Goal: Task Accomplishment & Management: Manage account settings

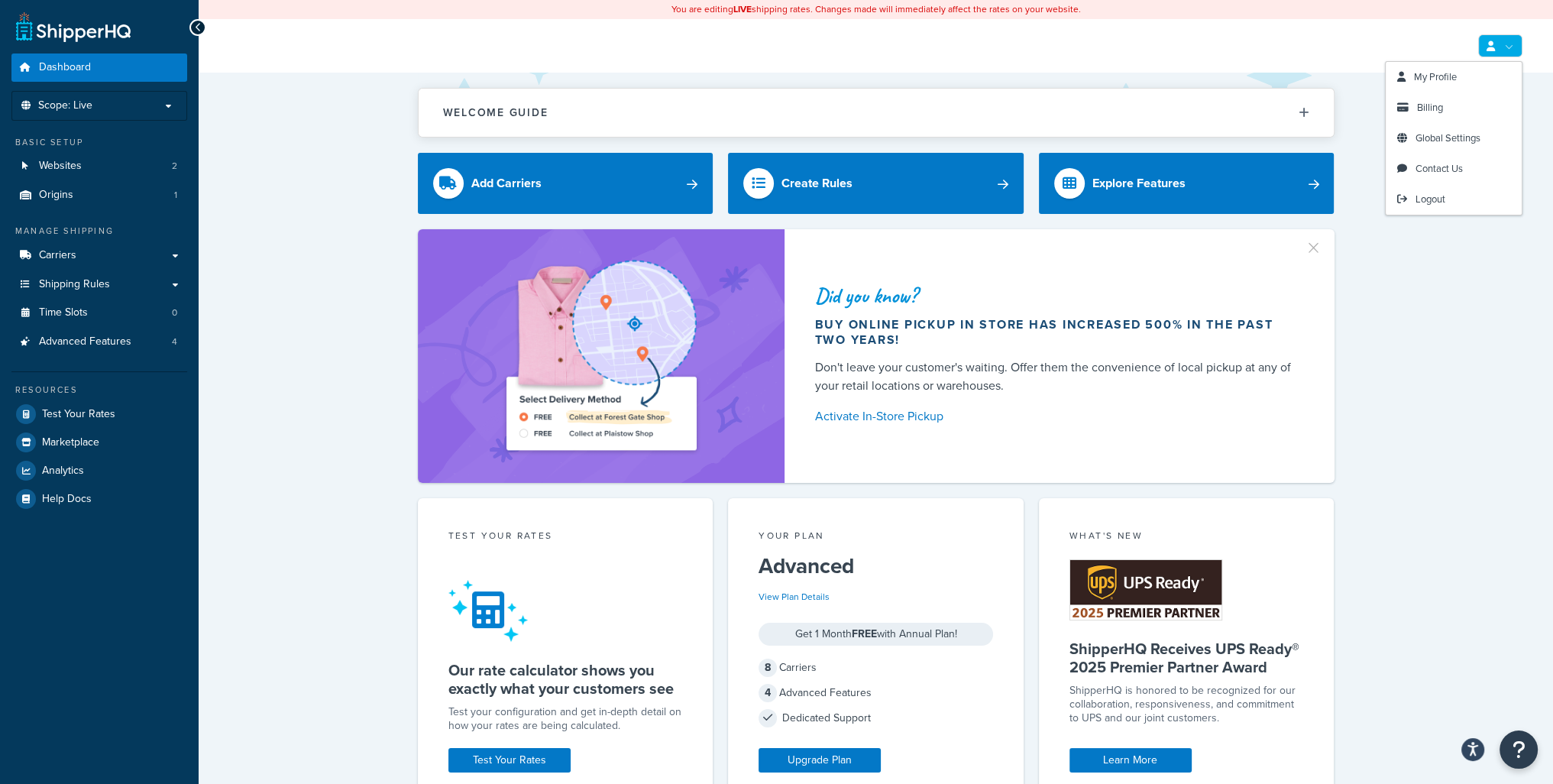
click at [1508, 42] on link at bounding box center [1499, 45] width 44 height 23
click at [1453, 104] on link "Billing" at bounding box center [1453, 108] width 136 height 30
click at [1436, 110] on span "Billing" at bounding box center [1430, 107] width 26 height 14
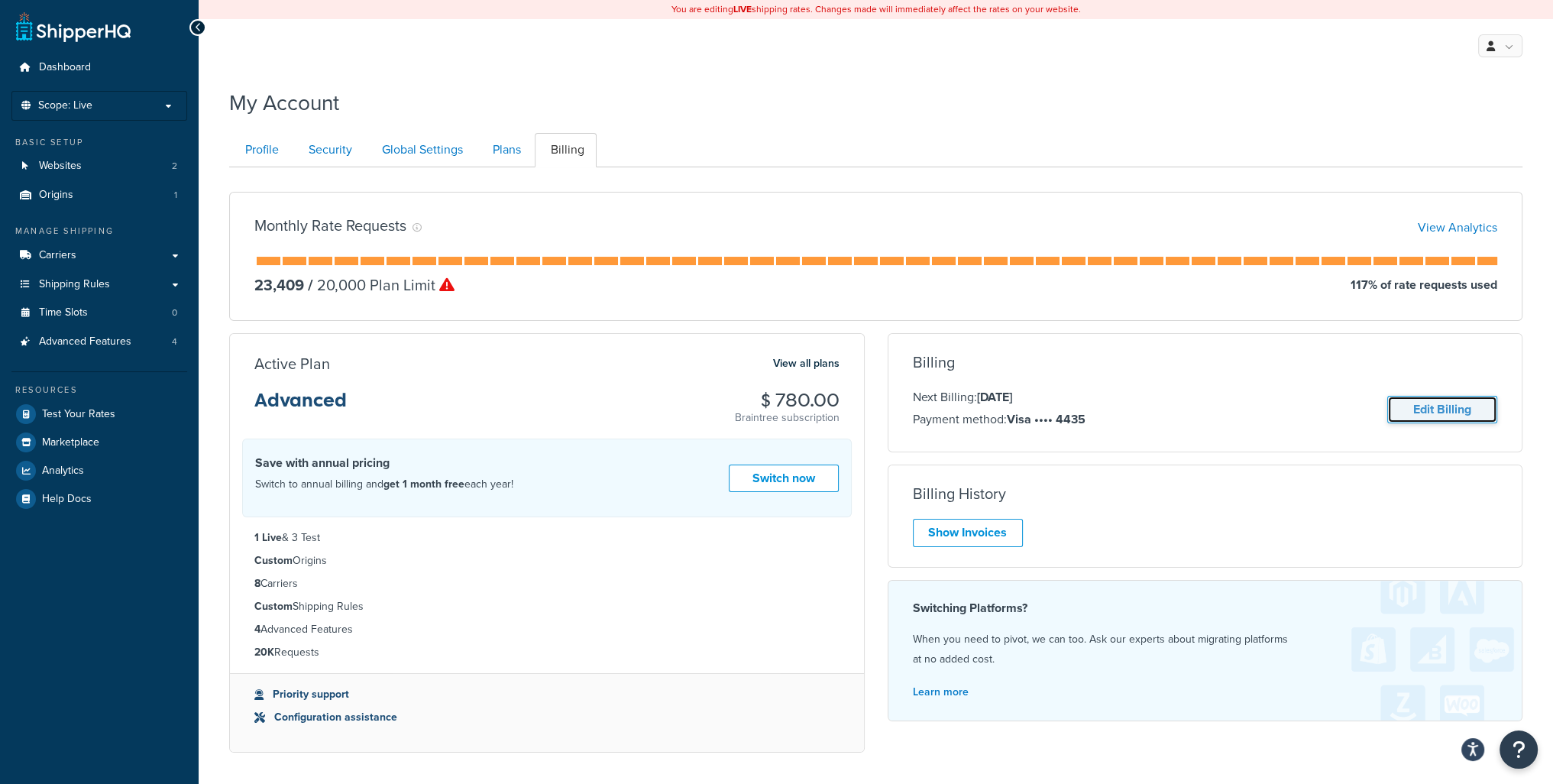
click at [1423, 406] on link "Edit Billing" at bounding box center [1442, 409] width 110 height 28
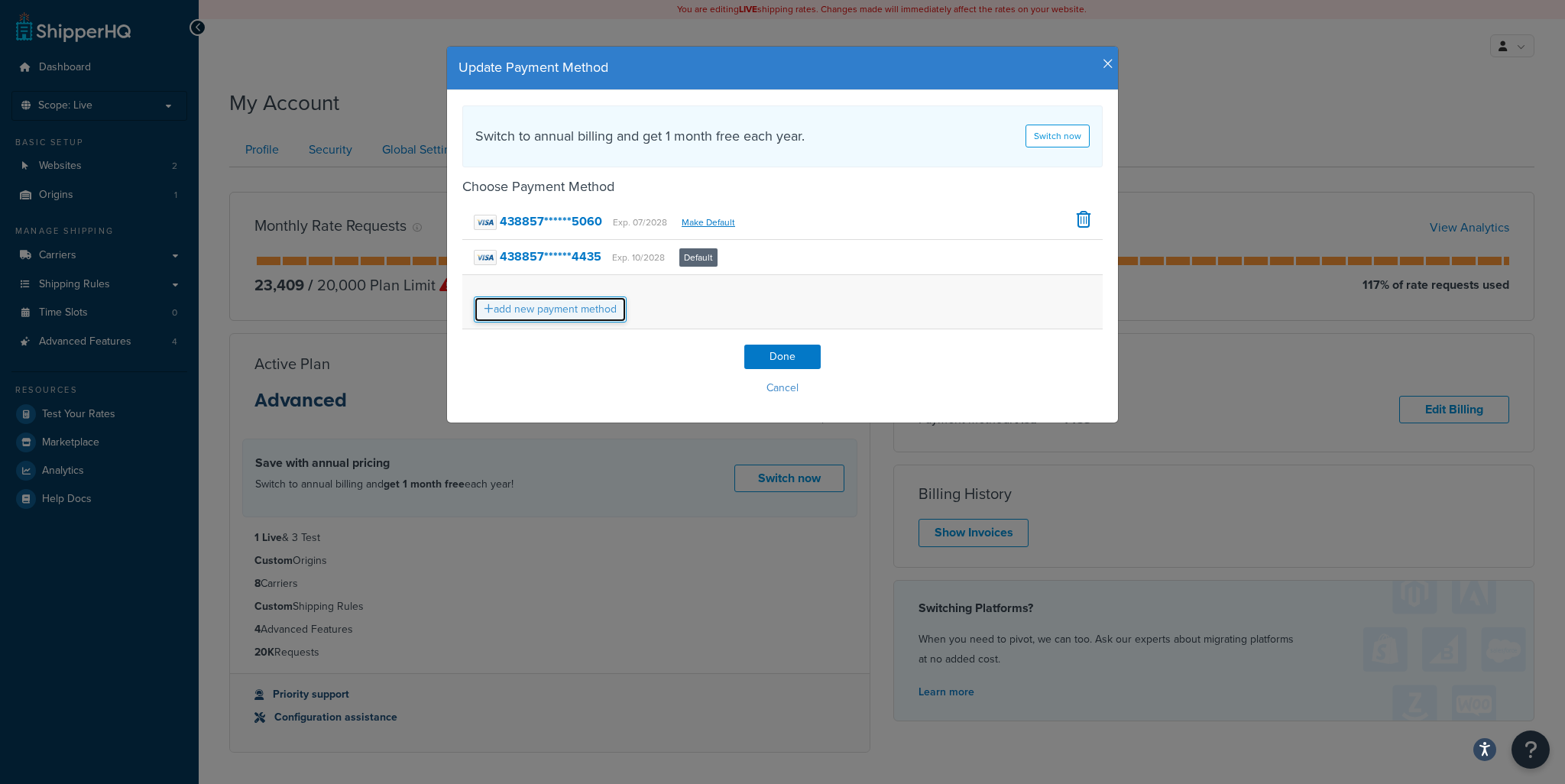
click at [556, 315] on link "add new payment method" at bounding box center [550, 309] width 153 height 26
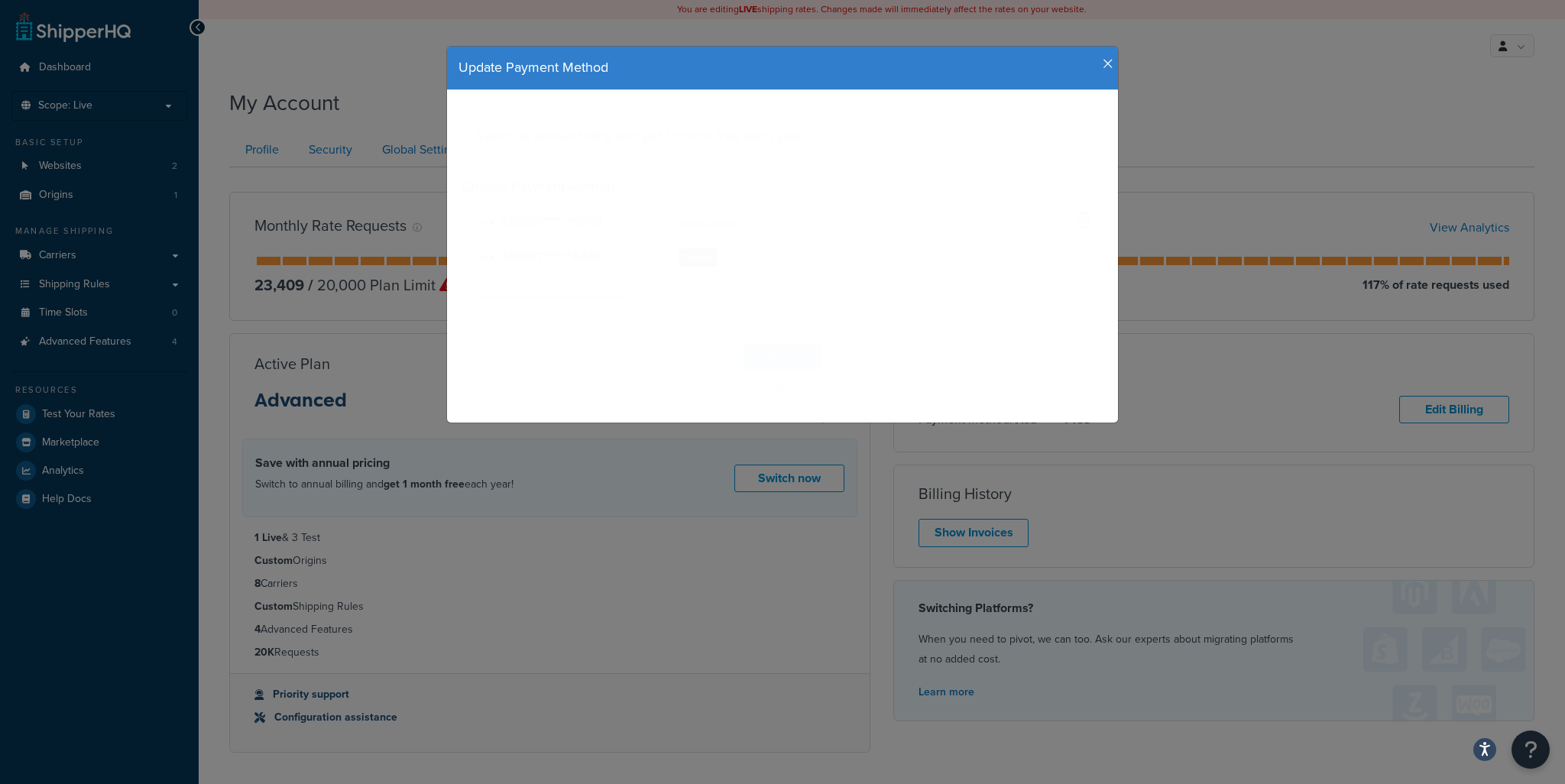
select select "CA"
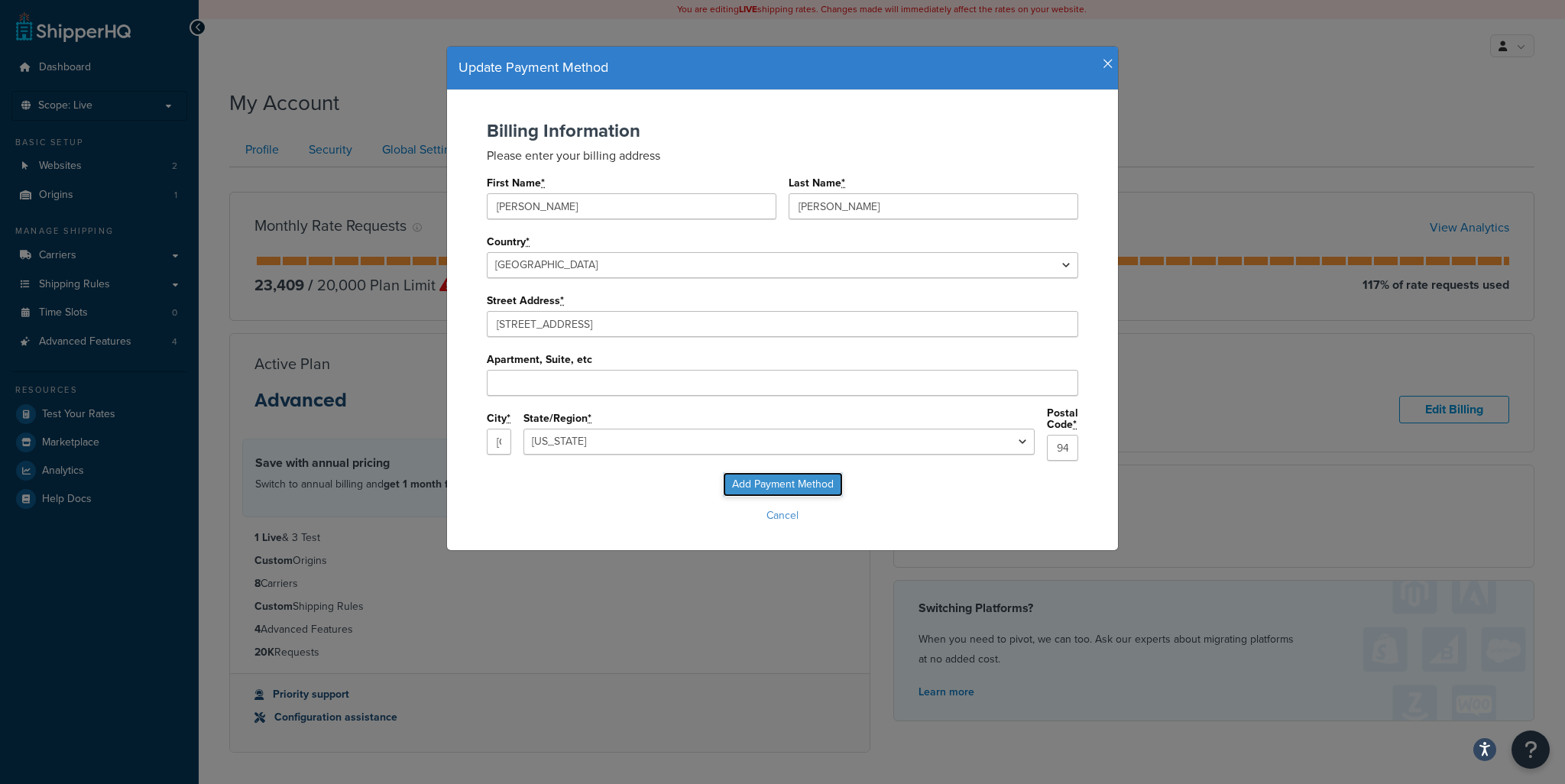
click at [795, 478] on input "Add Payment Method" at bounding box center [782, 484] width 120 height 25
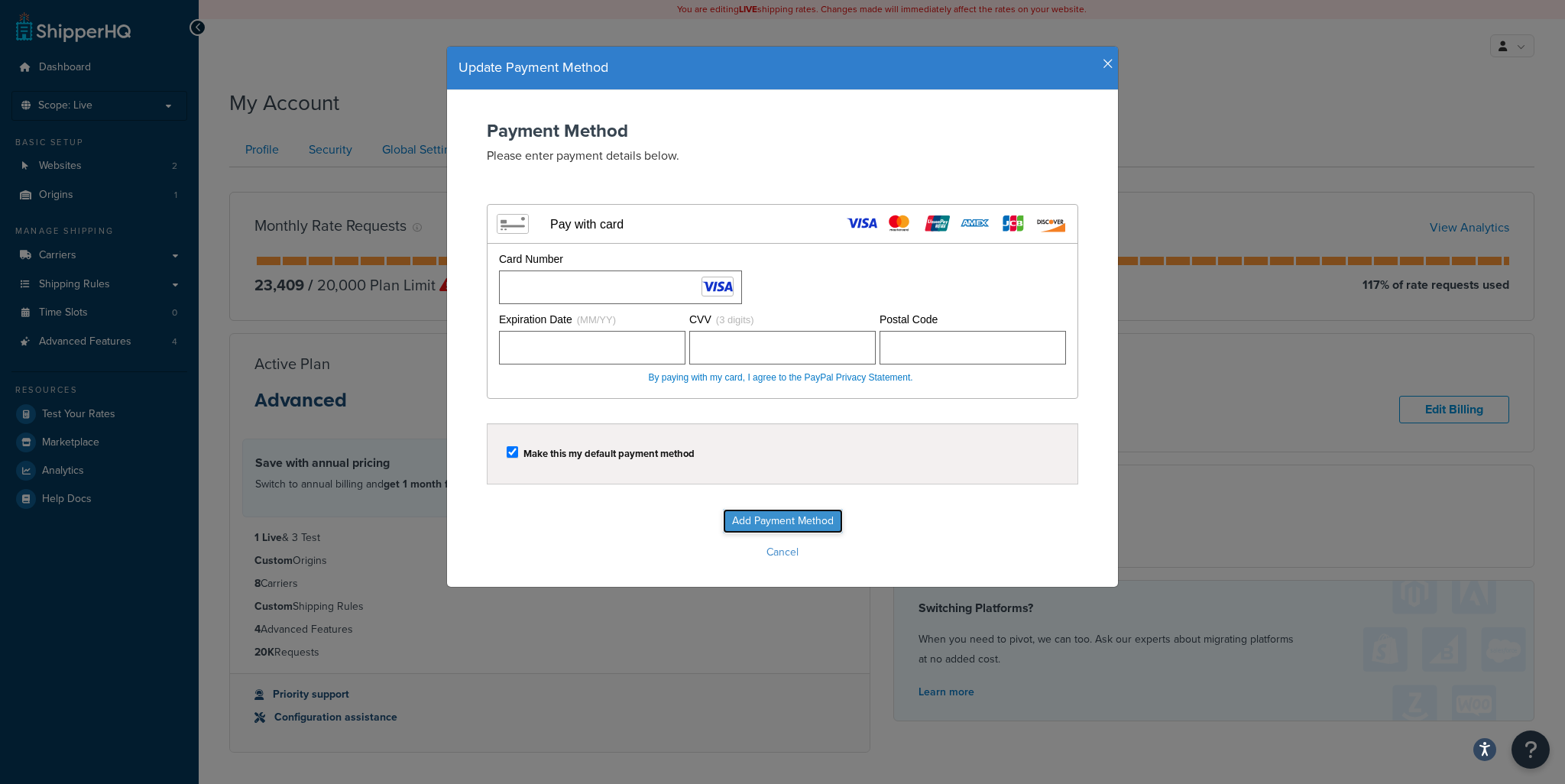
click at [782, 525] on input "Add Payment Method" at bounding box center [782, 521] width 120 height 25
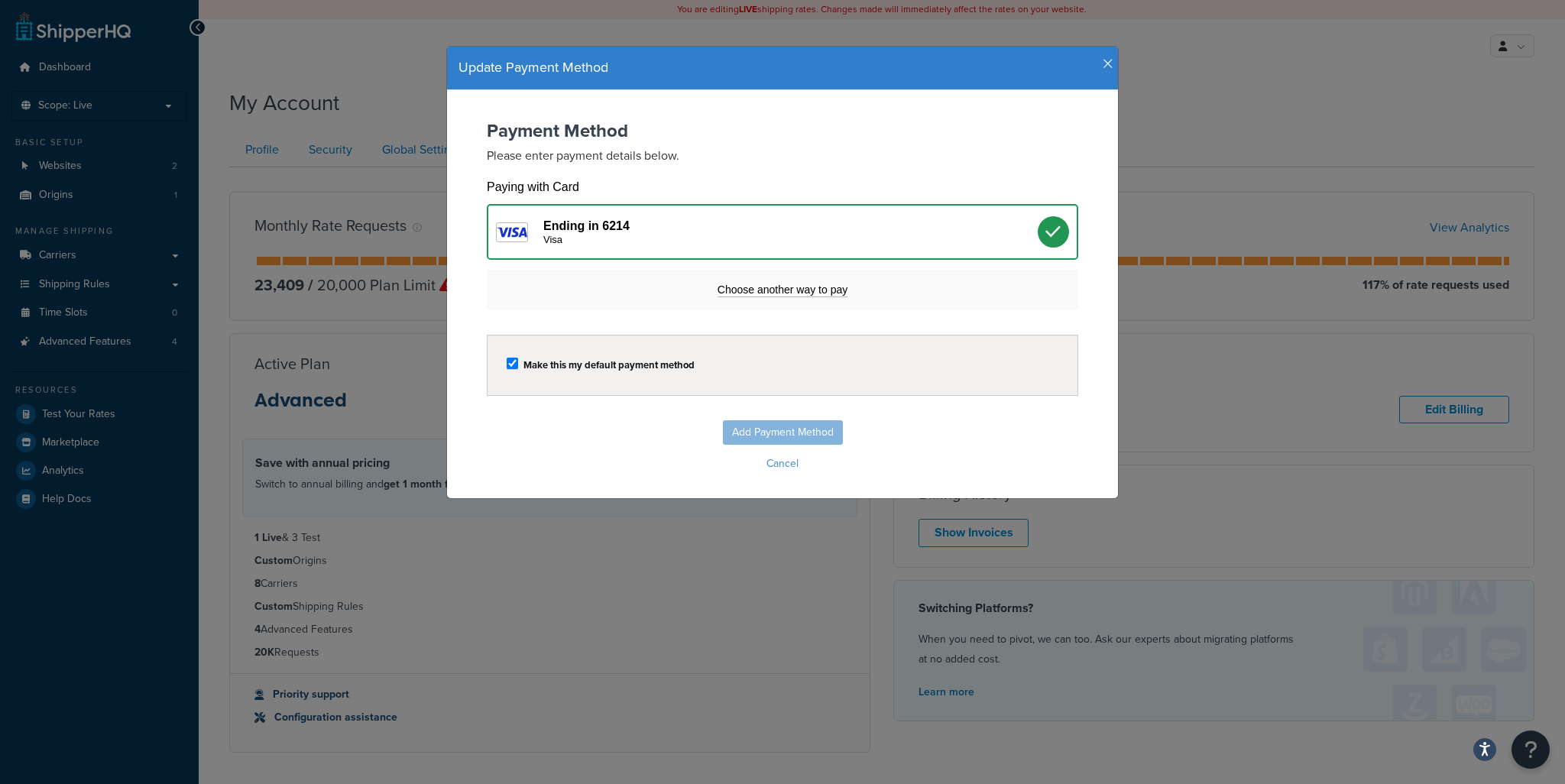
click at [1102, 62] on icon "button" at bounding box center [1107, 64] width 10 height 14
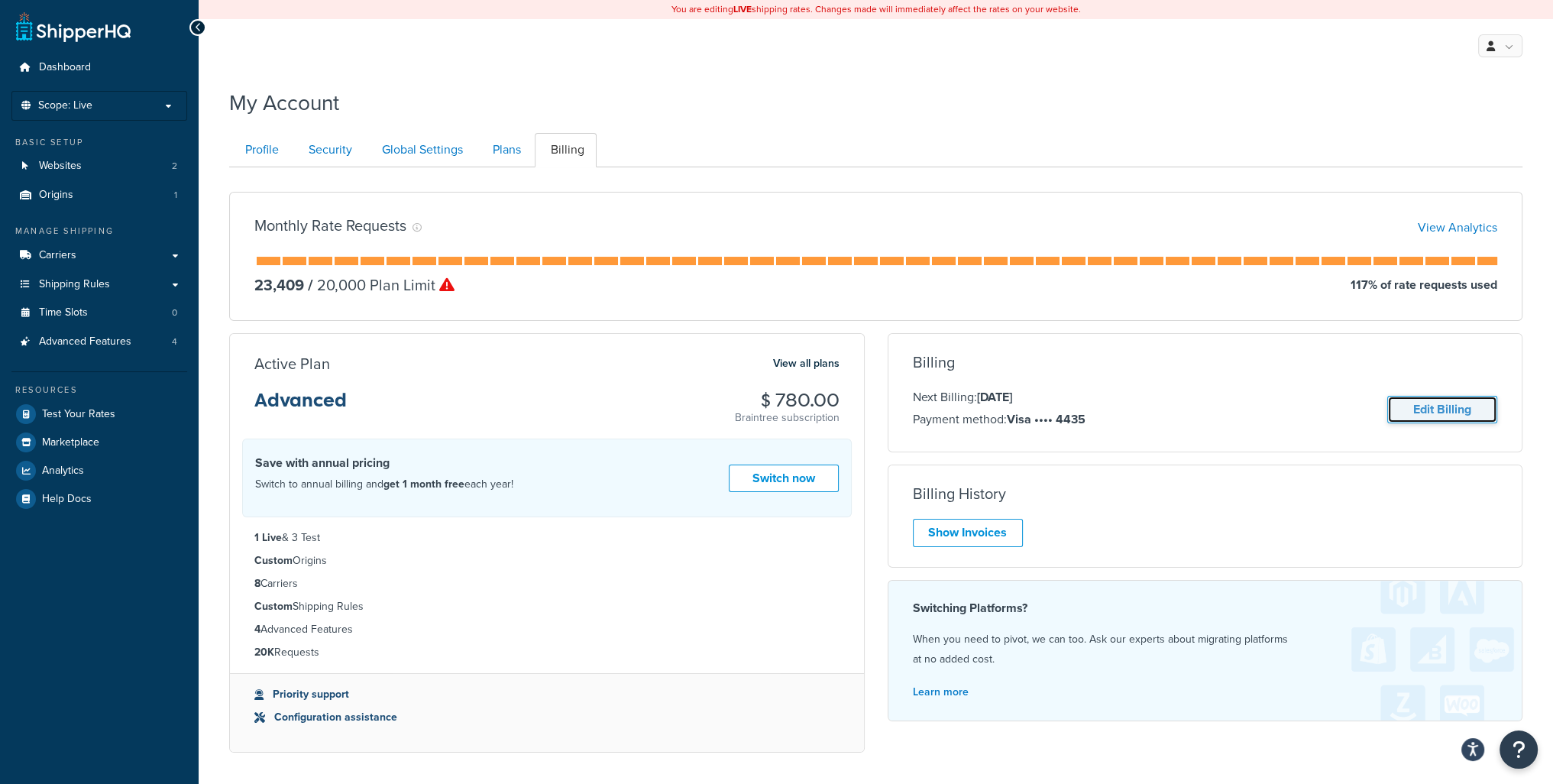
click at [1416, 413] on link "Edit Billing" at bounding box center [1442, 409] width 110 height 28
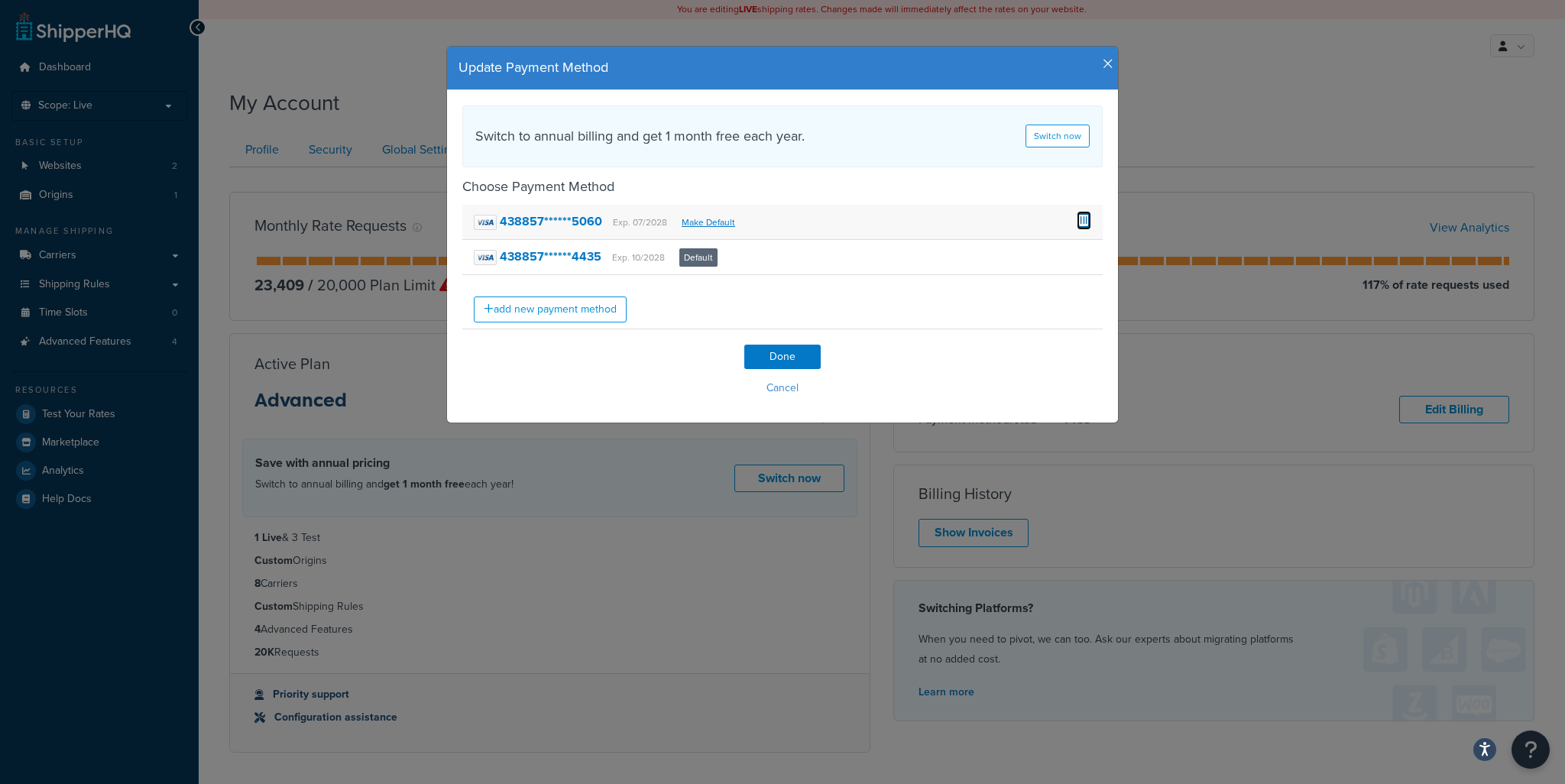
click at [1081, 218] on span at bounding box center [1084, 219] width 14 height 17
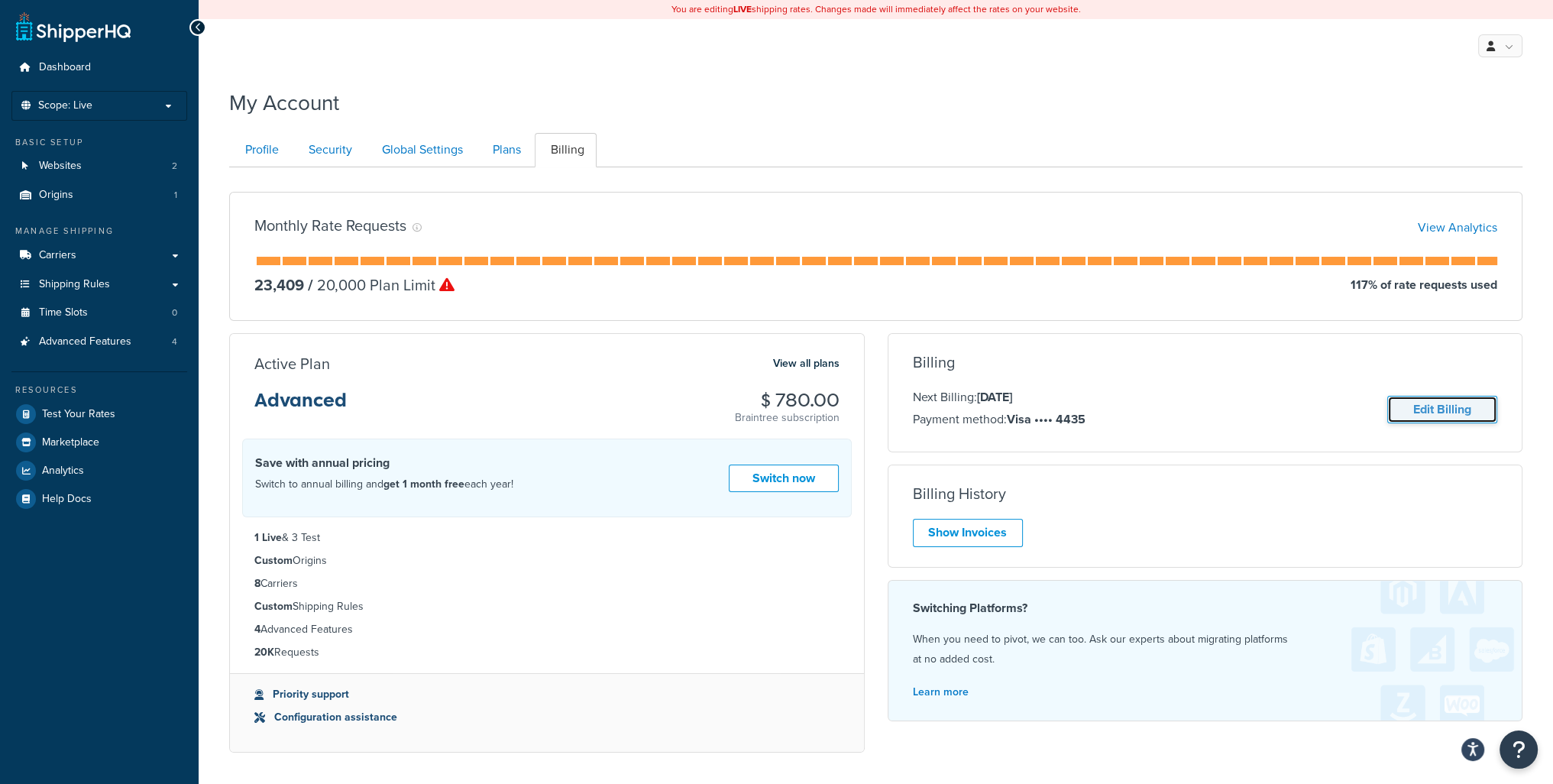
click at [1436, 414] on link "Edit Billing" at bounding box center [1442, 409] width 110 height 28
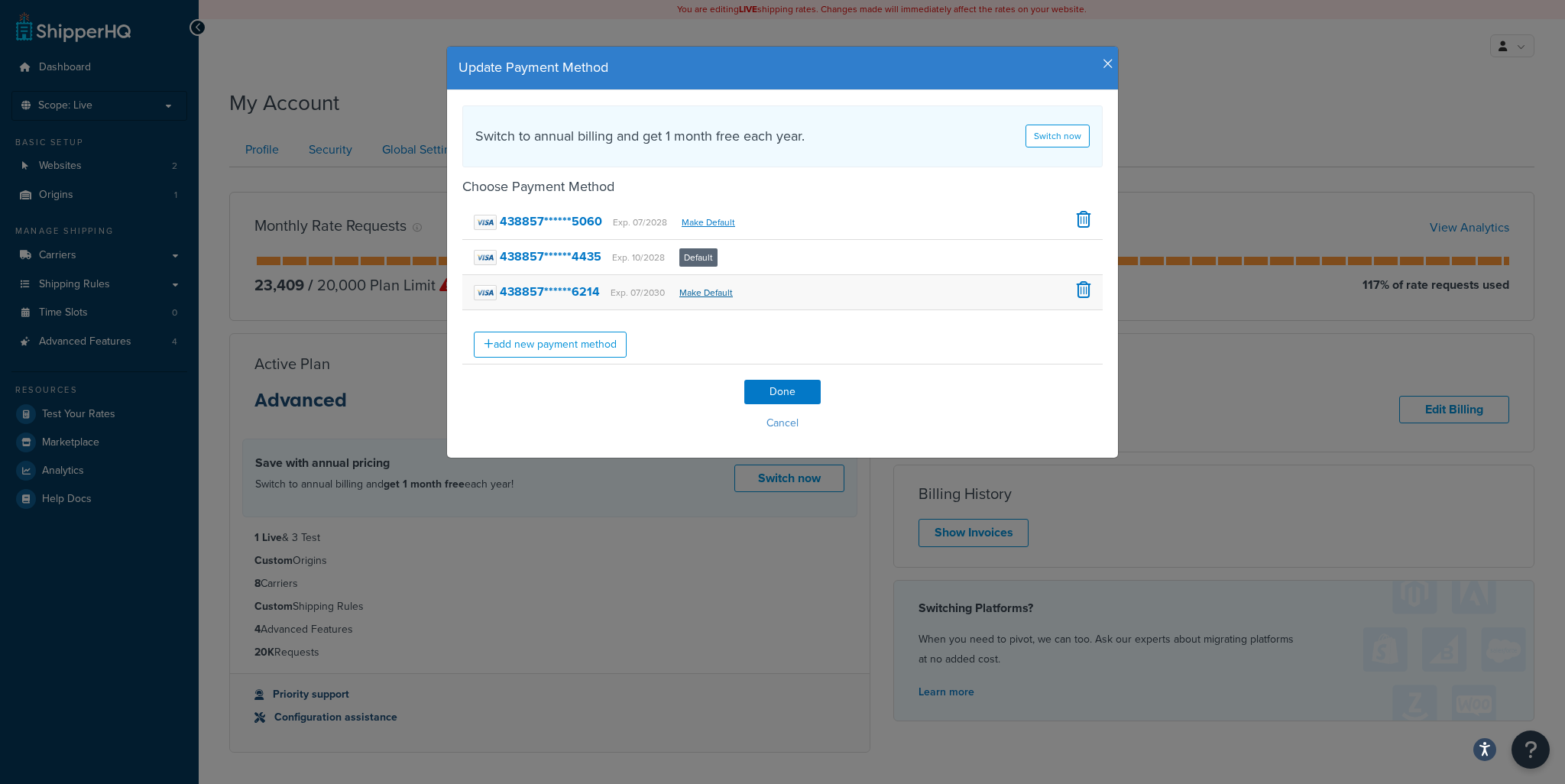
click at [697, 294] on link "Make Default" at bounding box center [706, 292] width 54 height 14
click at [708, 294] on link "Make Default" at bounding box center [706, 292] width 54 height 14
click at [515, 294] on strong "438857******6214" at bounding box center [549, 292] width 100 height 18
click at [682, 294] on link "Make Default" at bounding box center [706, 292] width 54 height 14
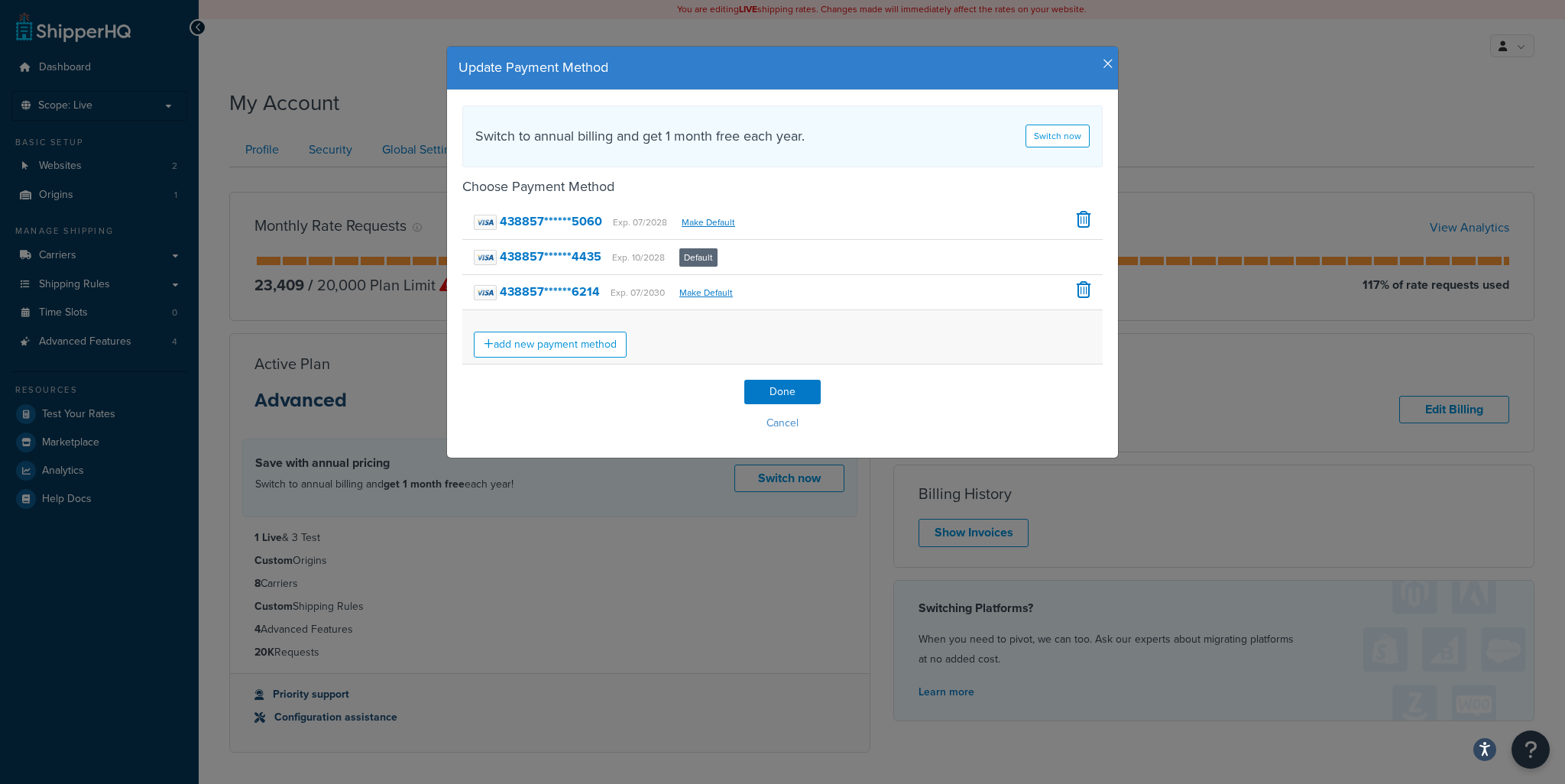
click at [787, 326] on div "add new payment method" at bounding box center [782, 337] width 640 height 54
click at [1081, 219] on span at bounding box center [1084, 219] width 14 height 17
click at [1077, 221] on span at bounding box center [1084, 219] width 14 height 17
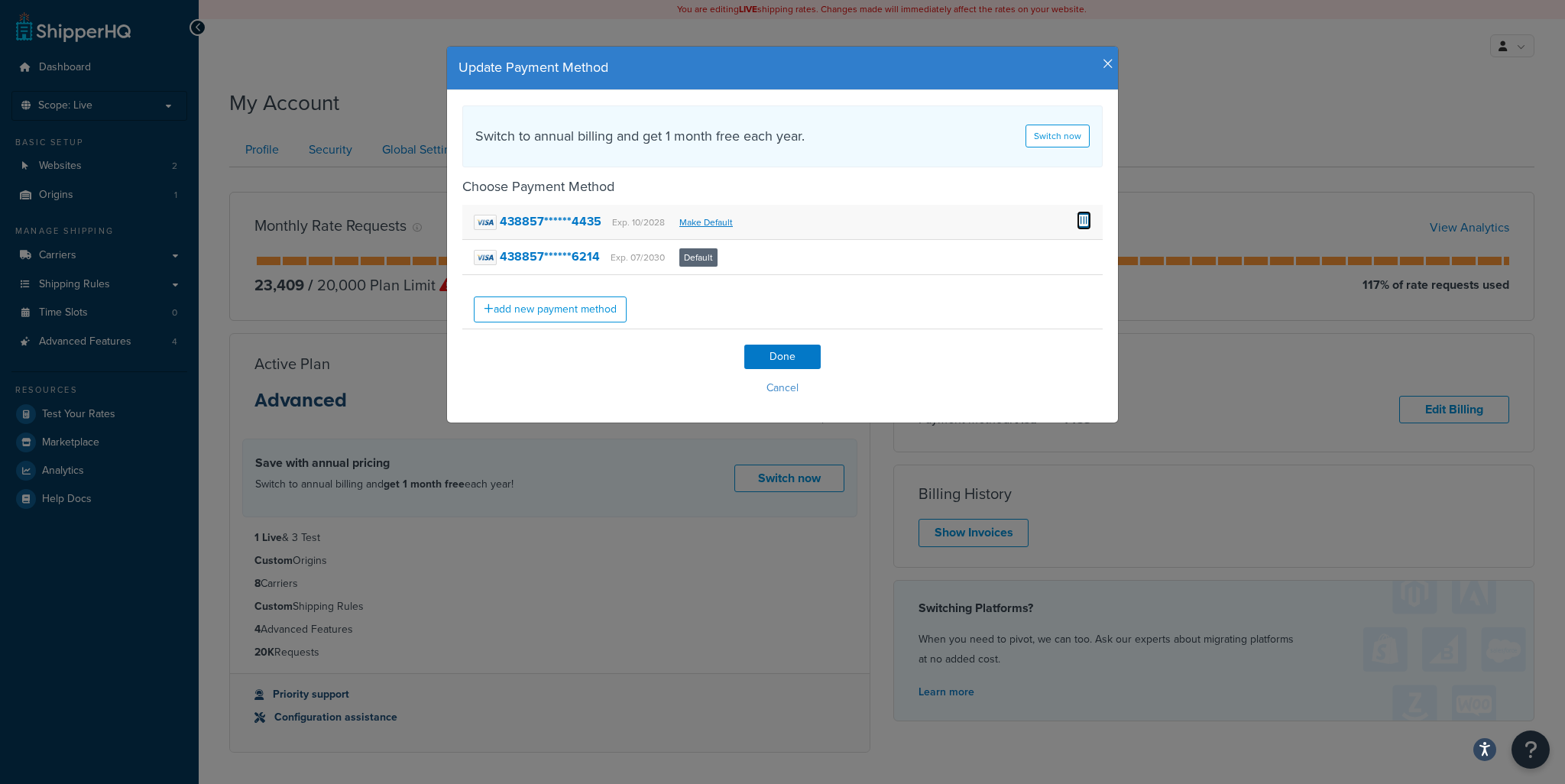
click at [1079, 214] on span at bounding box center [1084, 219] width 14 height 17
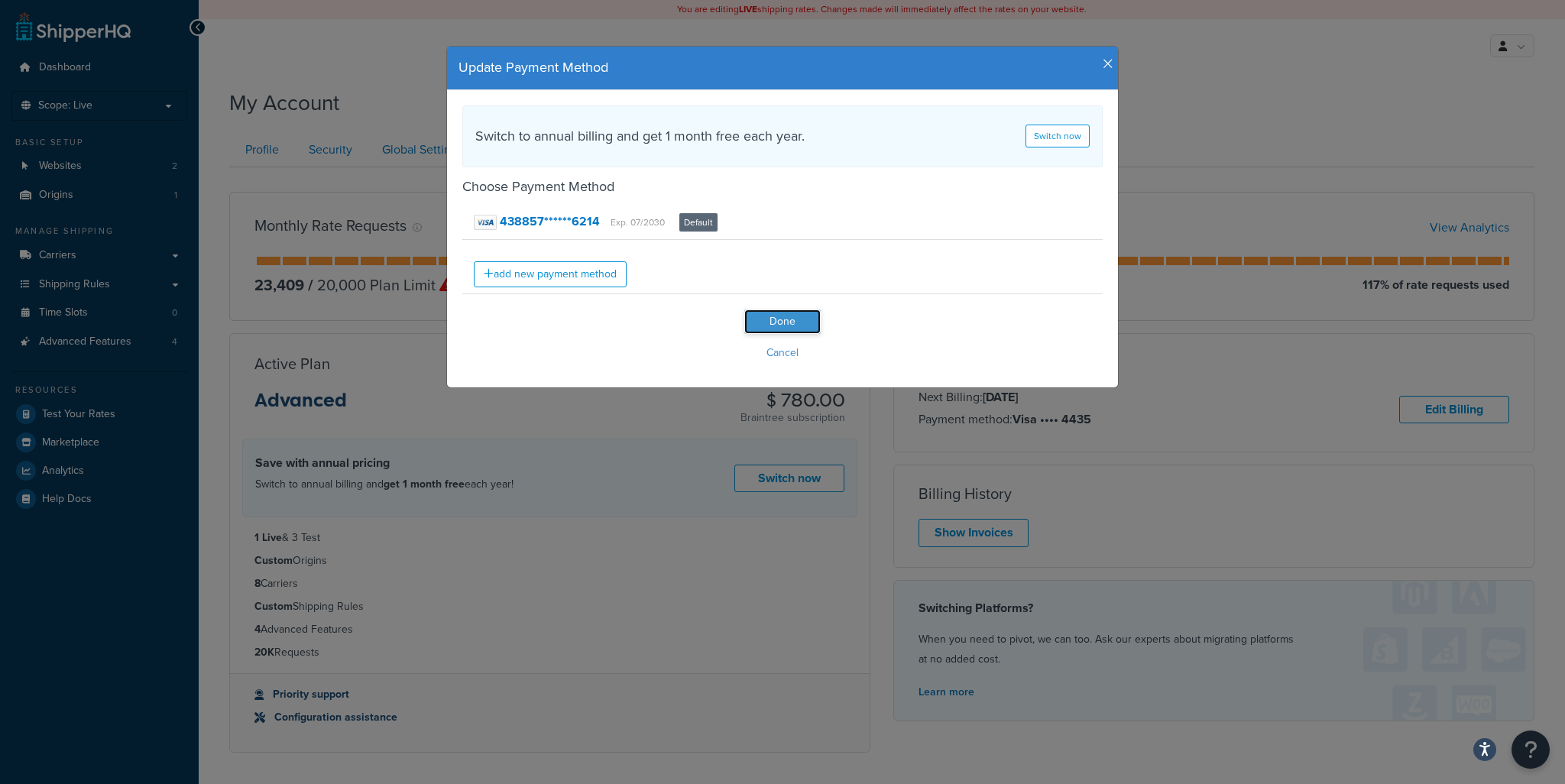
click at [774, 321] on input "Done" at bounding box center [782, 322] width 76 height 25
